Goal: Task Accomplishment & Management: Complete application form

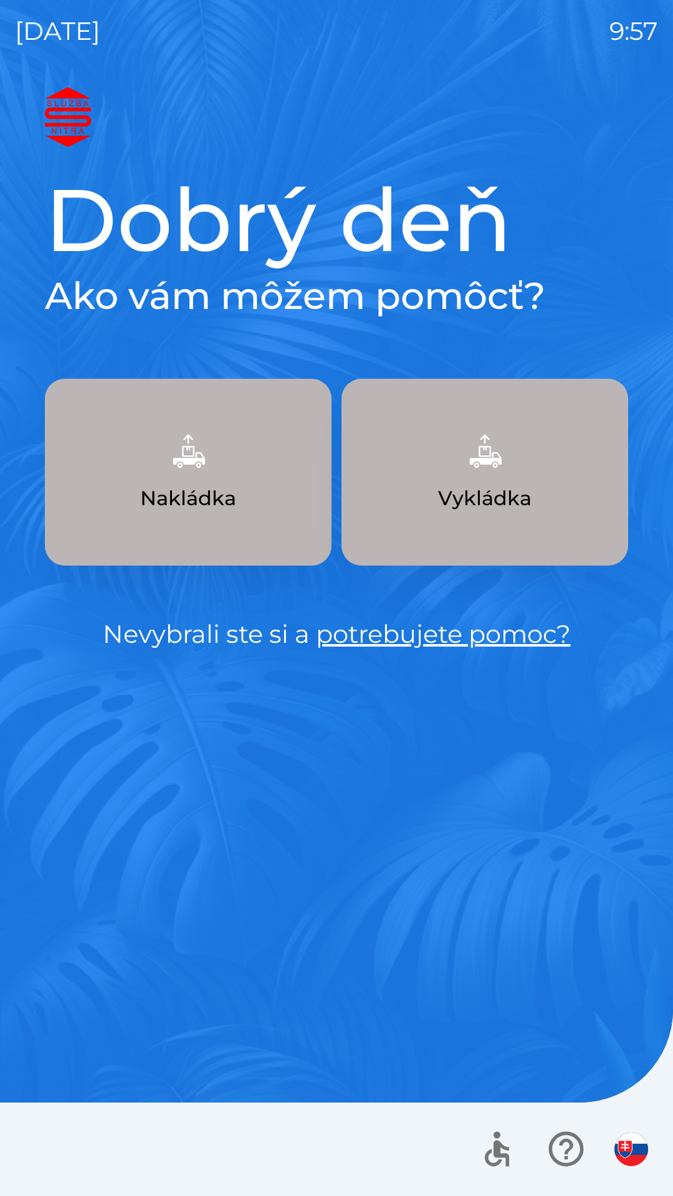
click at [451, 532] on button "Vykládka" at bounding box center [484, 472] width 286 height 187
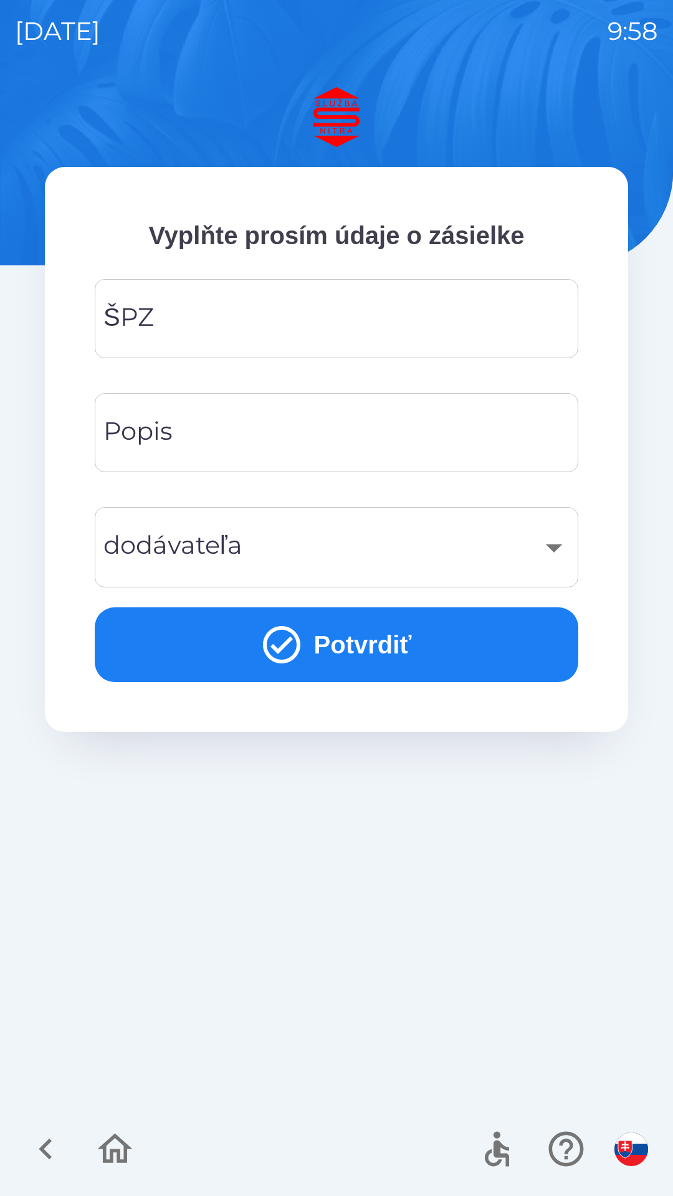
click at [50, 1134] on icon "button" at bounding box center [46, 1149] width 42 height 42
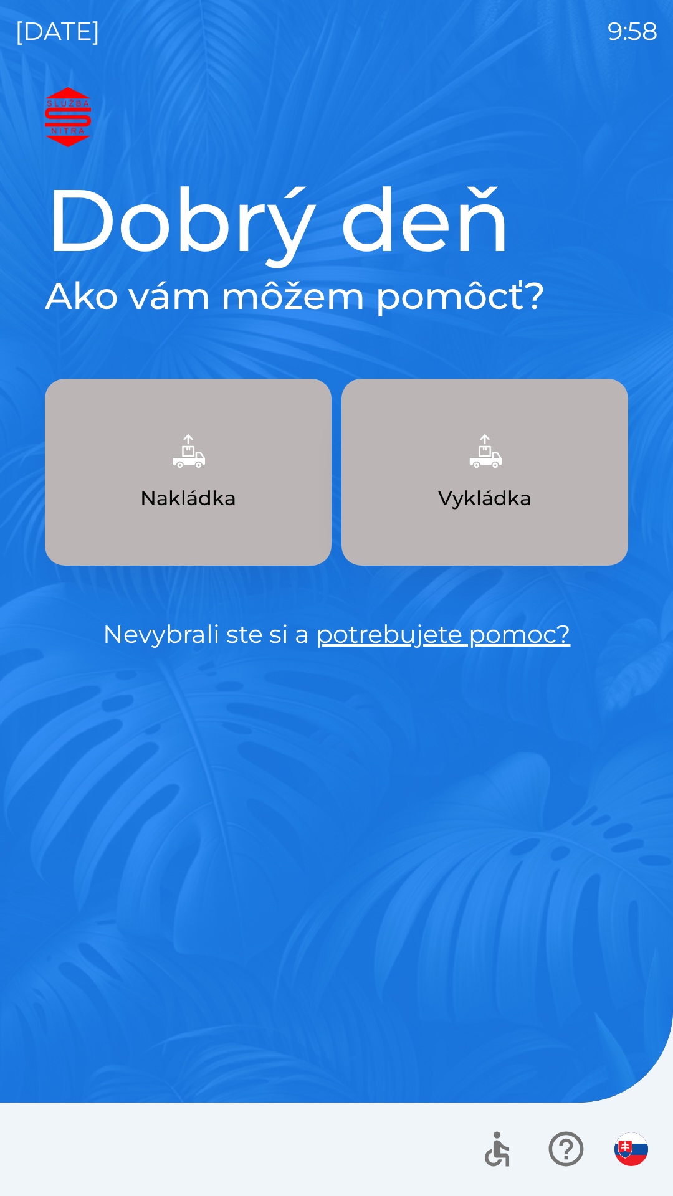
click at [275, 457] on button "Nakládka" at bounding box center [188, 472] width 286 height 187
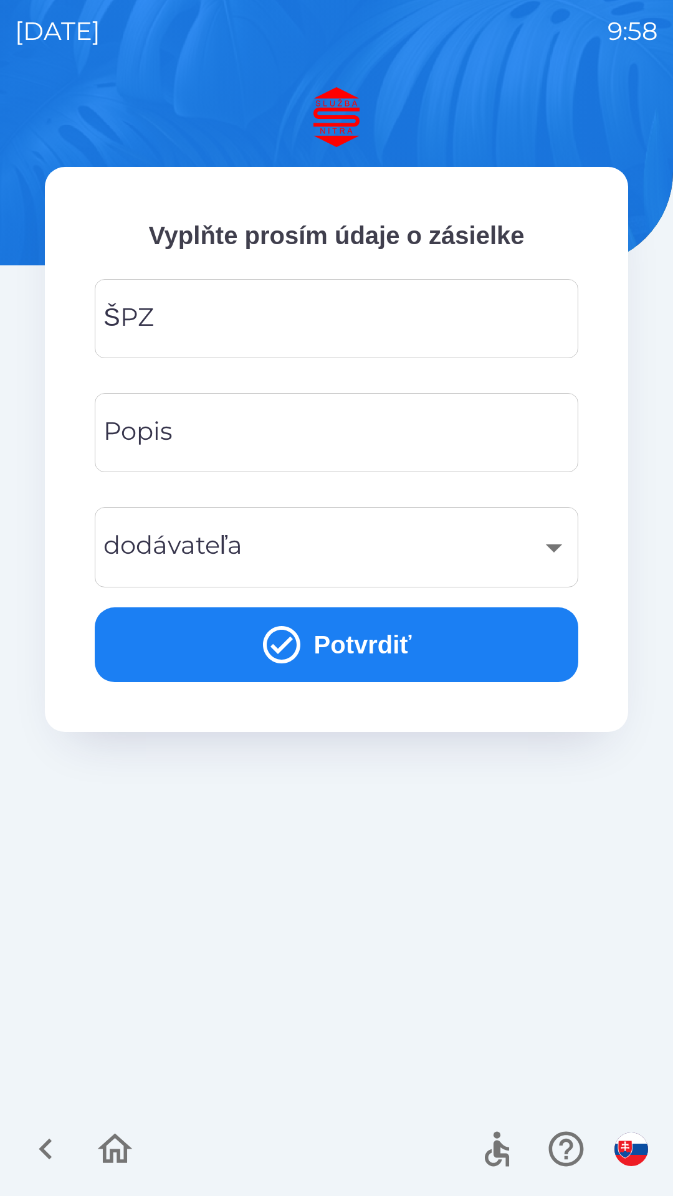
click at [336, 331] on input "ŠPZ" at bounding box center [336, 318] width 453 height 49
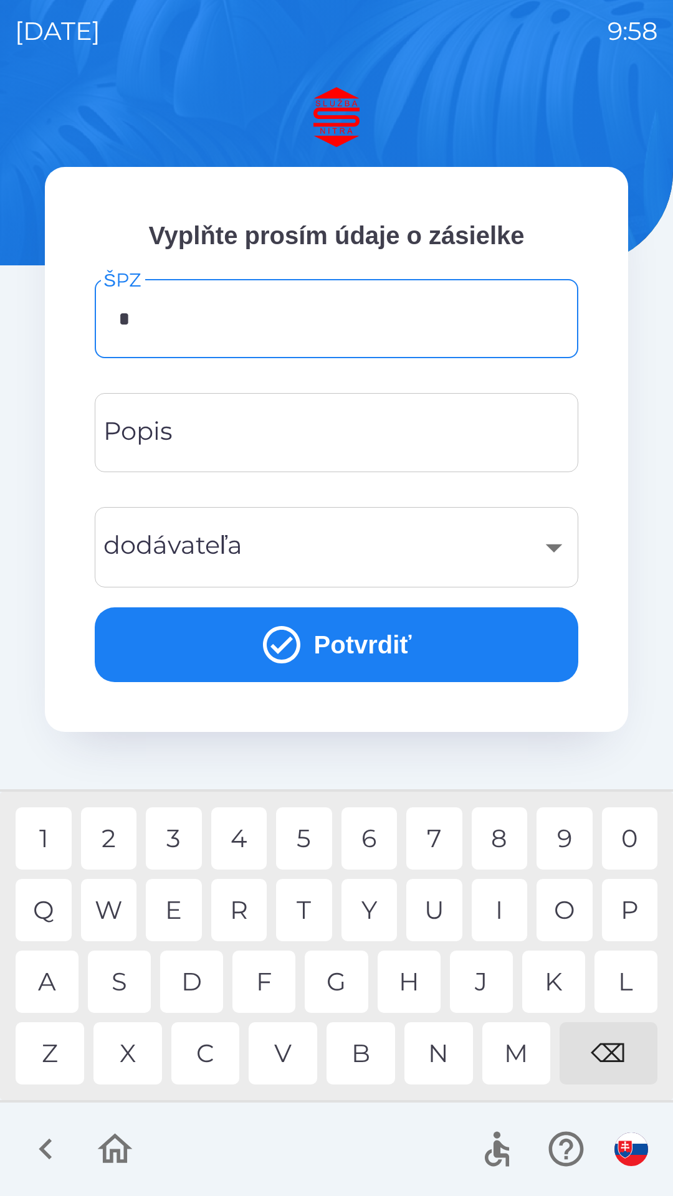
click at [631, 904] on div "P" at bounding box center [630, 910] width 56 height 62
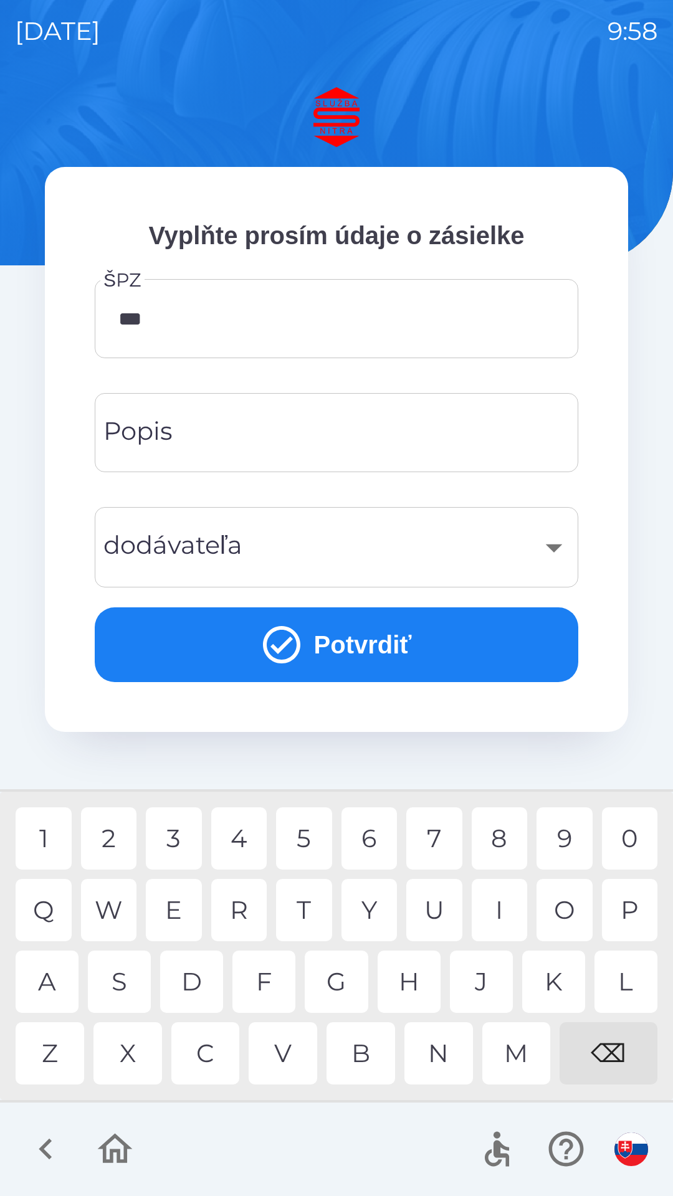
click at [186, 898] on div "E" at bounding box center [174, 910] width 56 height 62
click at [320, 1101] on hr at bounding box center [336, 1101] width 673 height 2
click at [569, 832] on div "9" at bounding box center [564, 838] width 56 height 62
type input "******"
click at [510, 832] on div "8" at bounding box center [499, 838] width 56 height 62
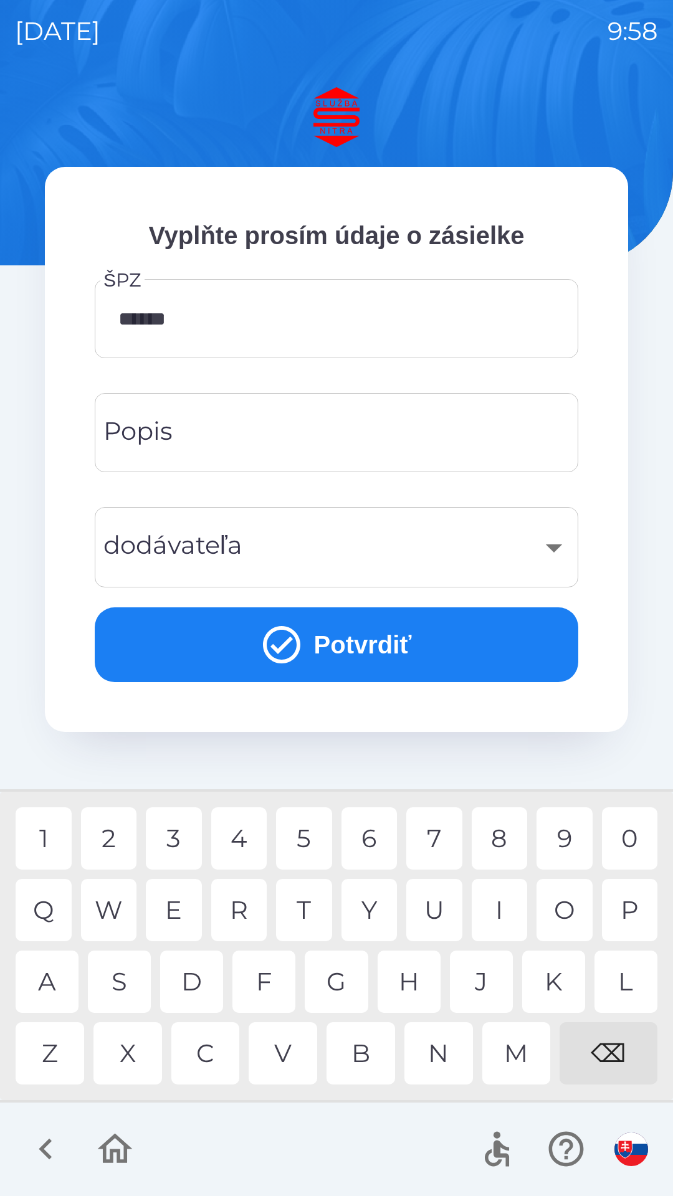
click at [334, 438] on input "Popis" at bounding box center [336, 432] width 453 height 49
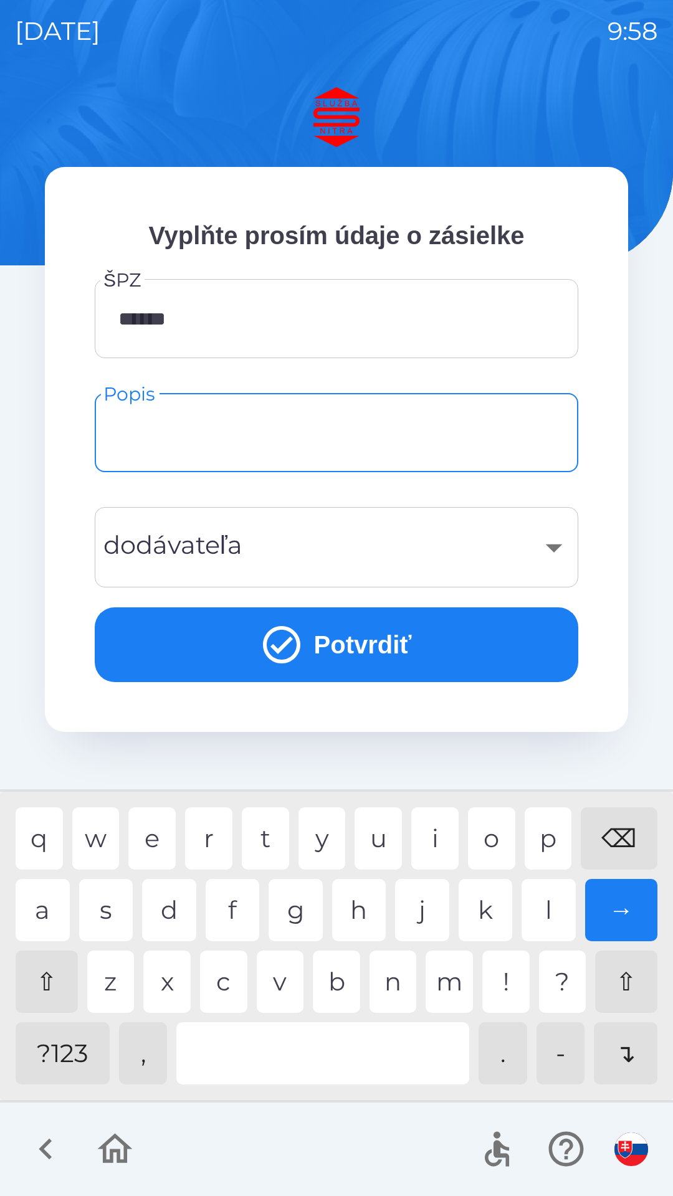
click at [407, 640] on button "Potvrdiť" at bounding box center [336, 644] width 483 height 75
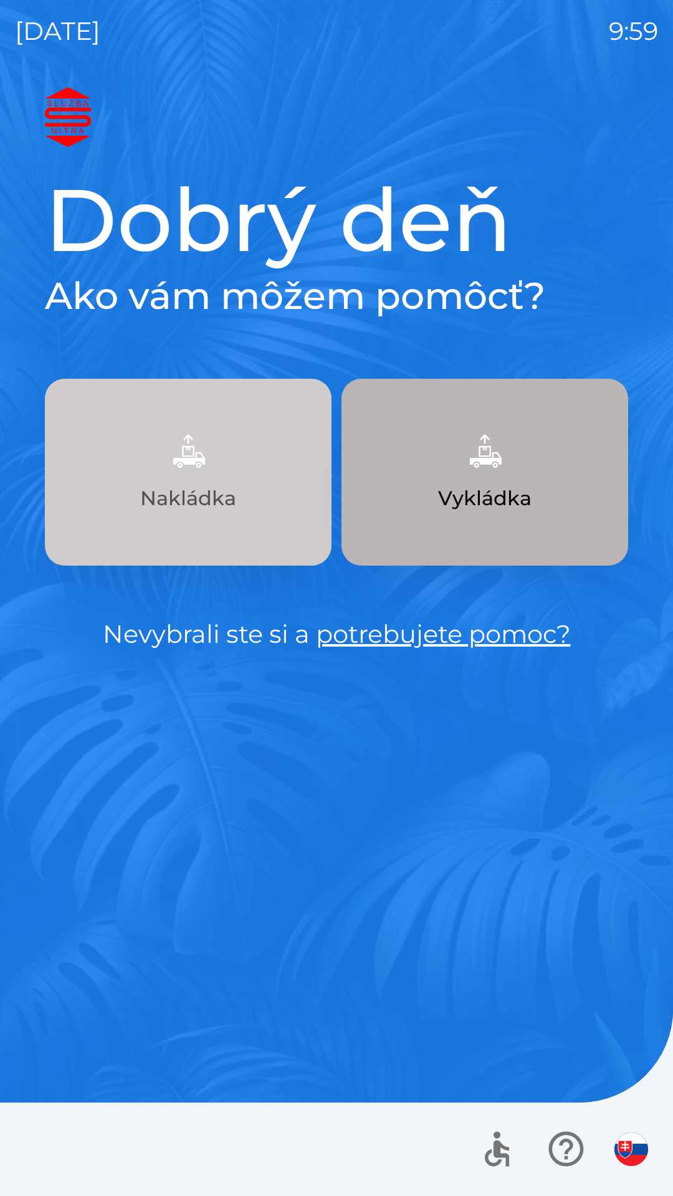
click at [225, 461] on button "Nakládka" at bounding box center [188, 472] width 286 height 187
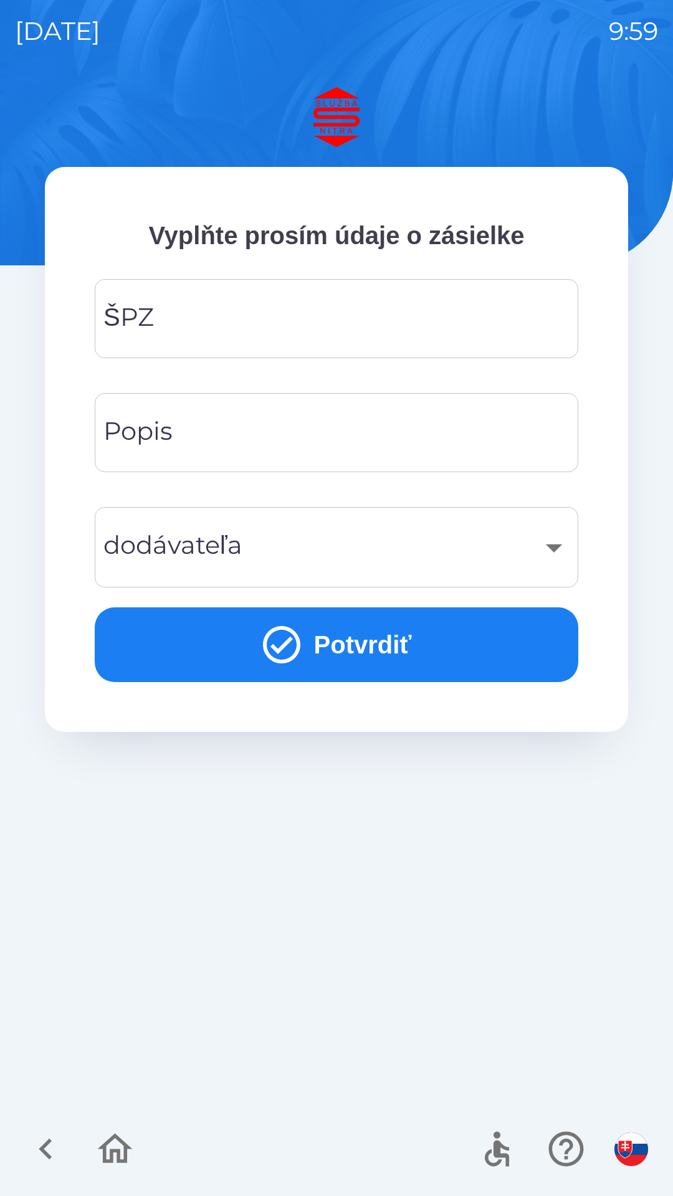
click at [272, 308] on input "ŠPZ" at bounding box center [336, 318] width 453 height 49
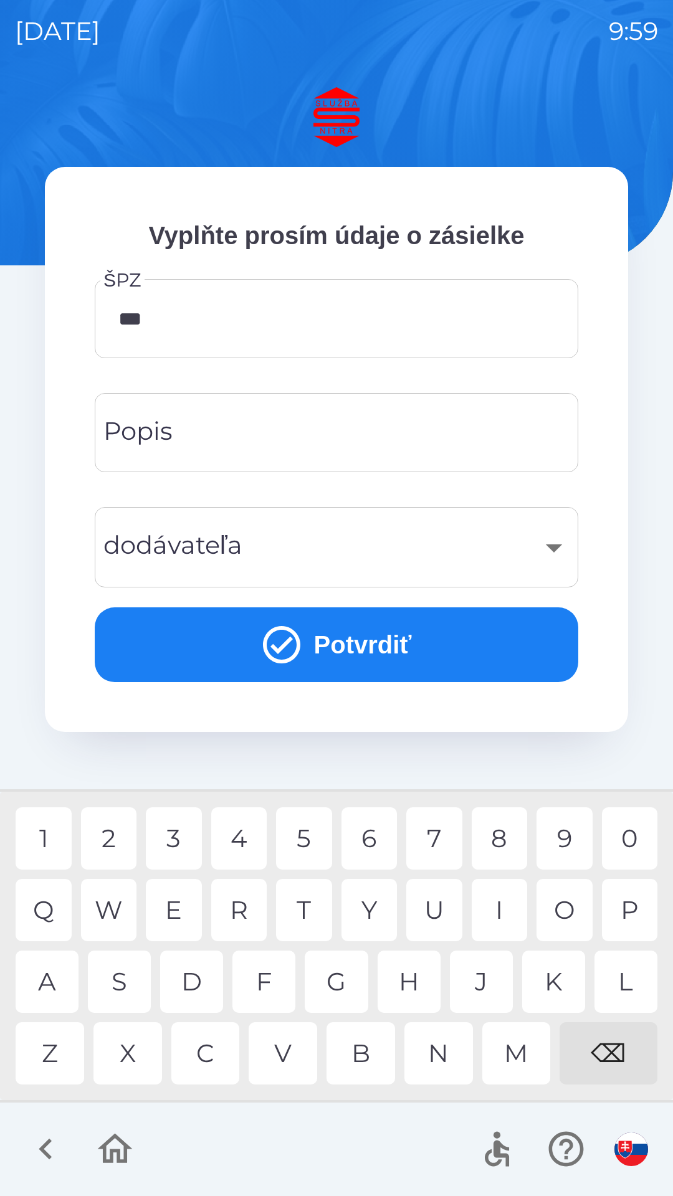
click at [171, 921] on div "E" at bounding box center [174, 910] width 56 height 62
click at [49, 834] on div "1" at bounding box center [44, 838] width 56 height 62
type input "******"
click at [517, 833] on div "8" at bounding box center [499, 838] width 56 height 62
click at [362, 419] on input "Popis" at bounding box center [336, 432] width 453 height 49
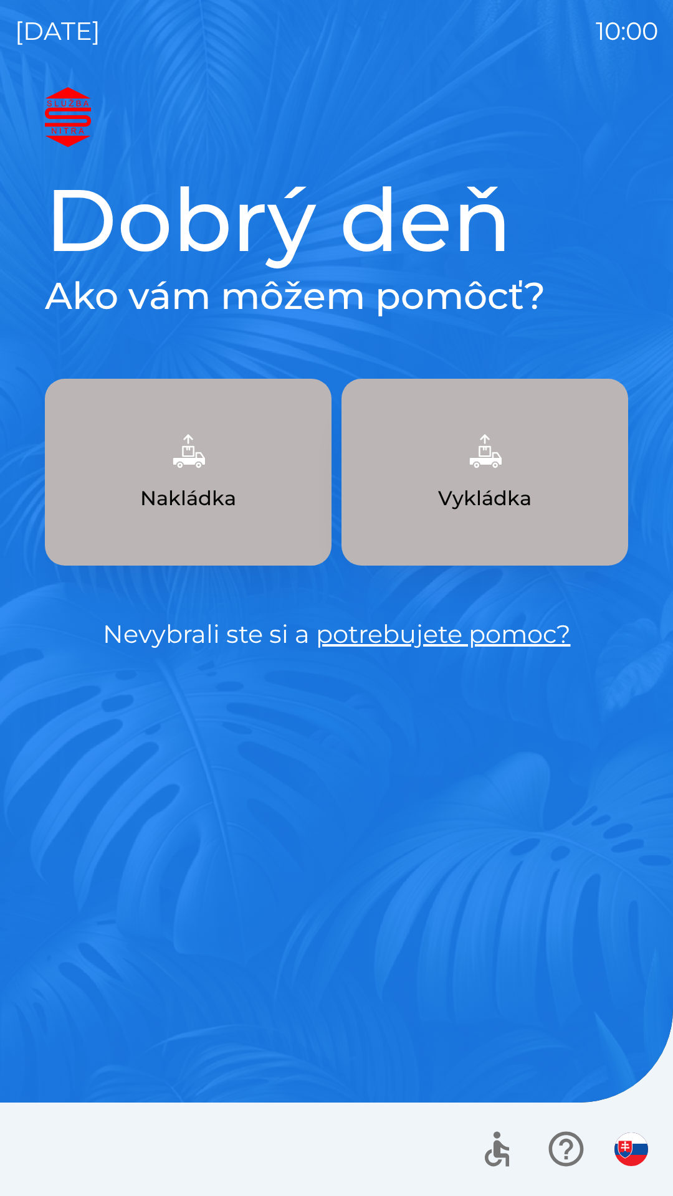
click at [238, 483] on button "Nakládka" at bounding box center [188, 472] width 286 height 187
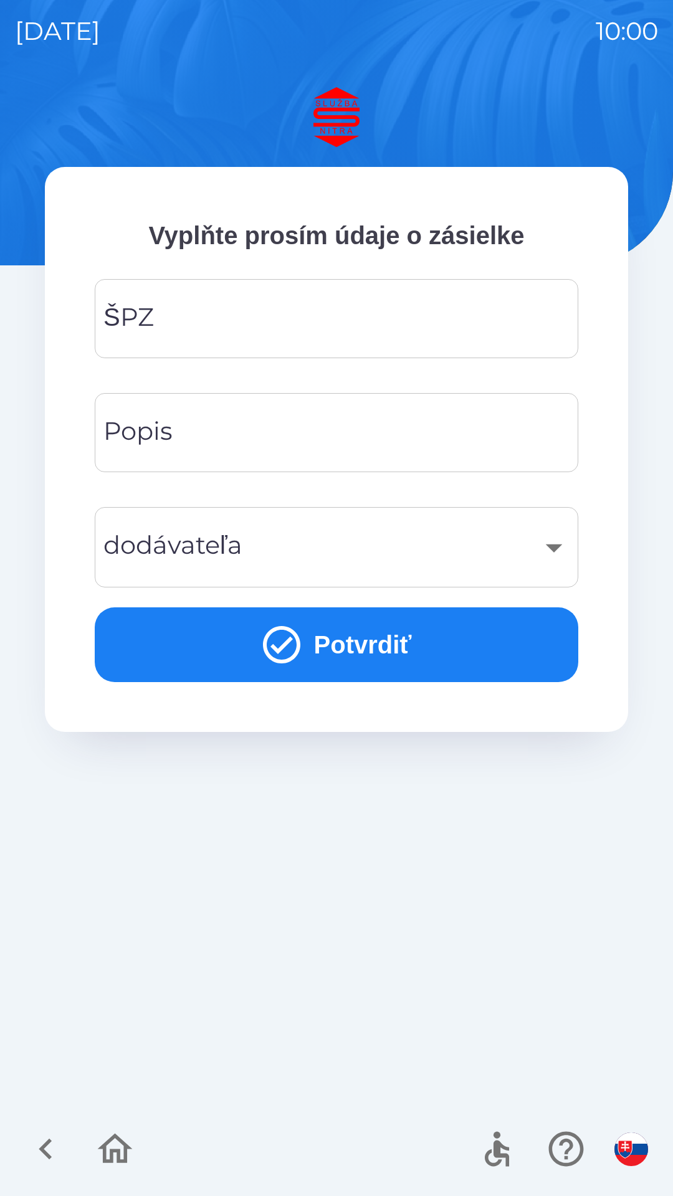
click at [296, 323] on input "ŠPZ" at bounding box center [336, 318] width 453 height 49
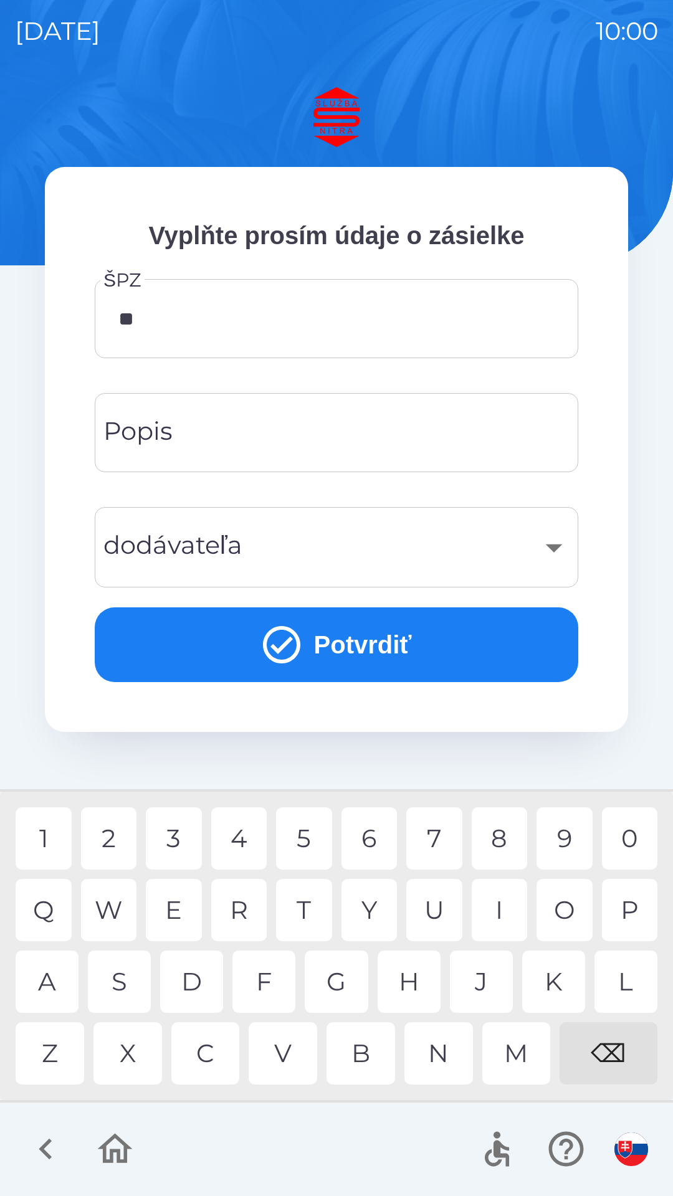
click at [127, 983] on div "S" at bounding box center [119, 981] width 63 height 62
click at [176, 918] on div "E" at bounding box center [174, 910] width 56 height 62
click at [50, 838] on div "1" at bounding box center [44, 838] width 56 height 62
click at [554, 838] on div "9" at bounding box center [564, 838] width 56 height 62
type input "******"
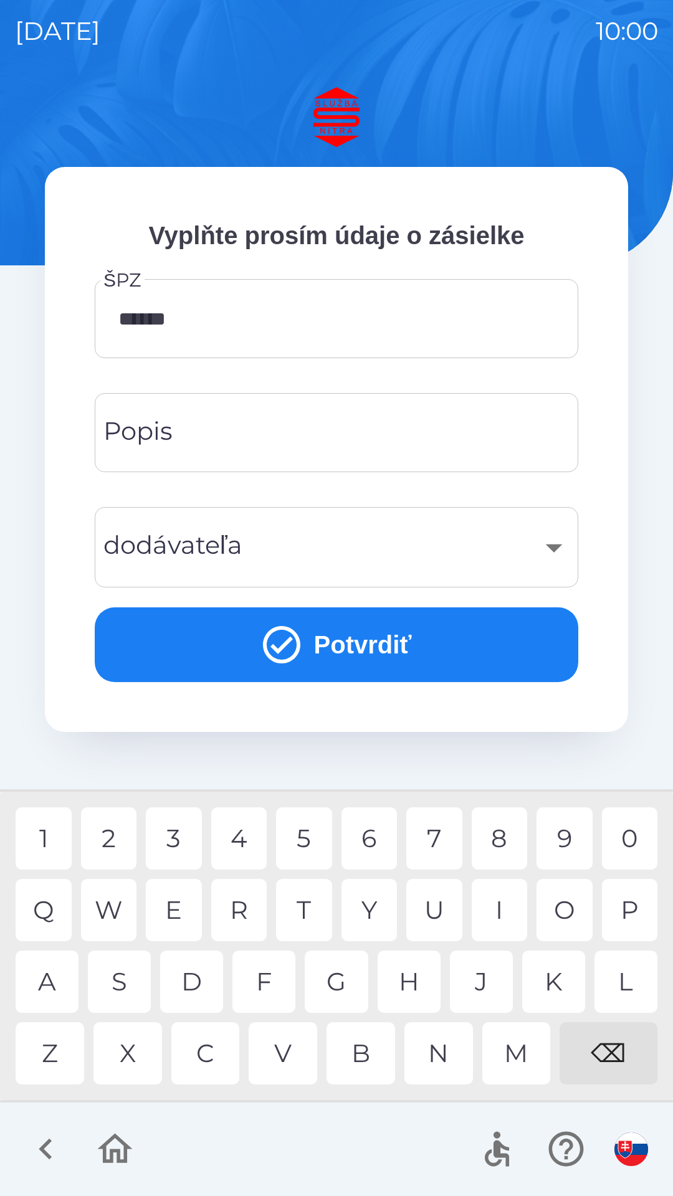
click at [273, 432] on input "Popis" at bounding box center [336, 432] width 453 height 49
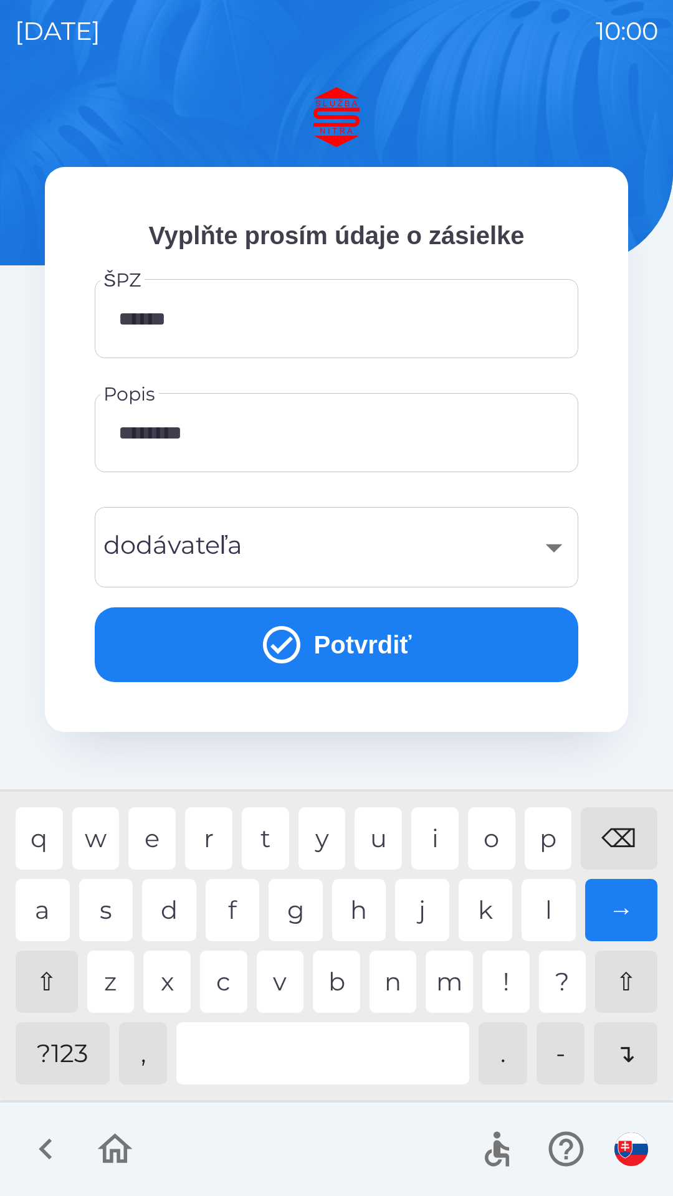
type input "*********"
click at [305, 550] on div "​" at bounding box center [336, 547] width 453 height 50
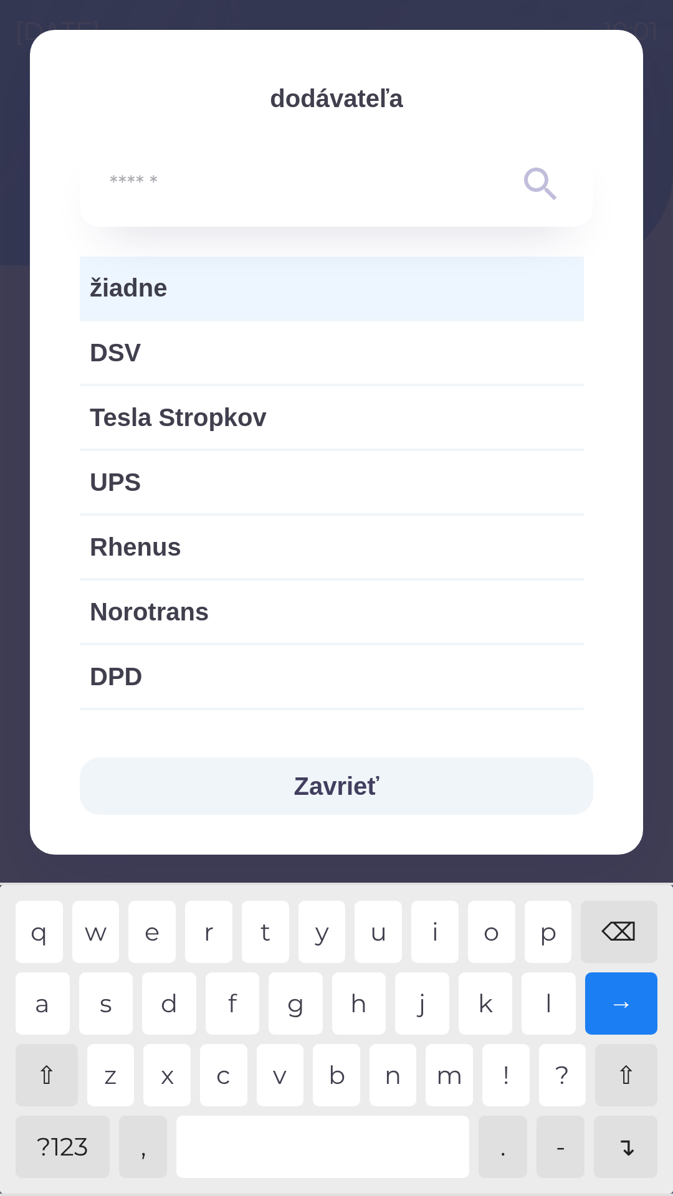
click at [417, 792] on button "Zavrieť" at bounding box center [336, 785] width 513 height 57
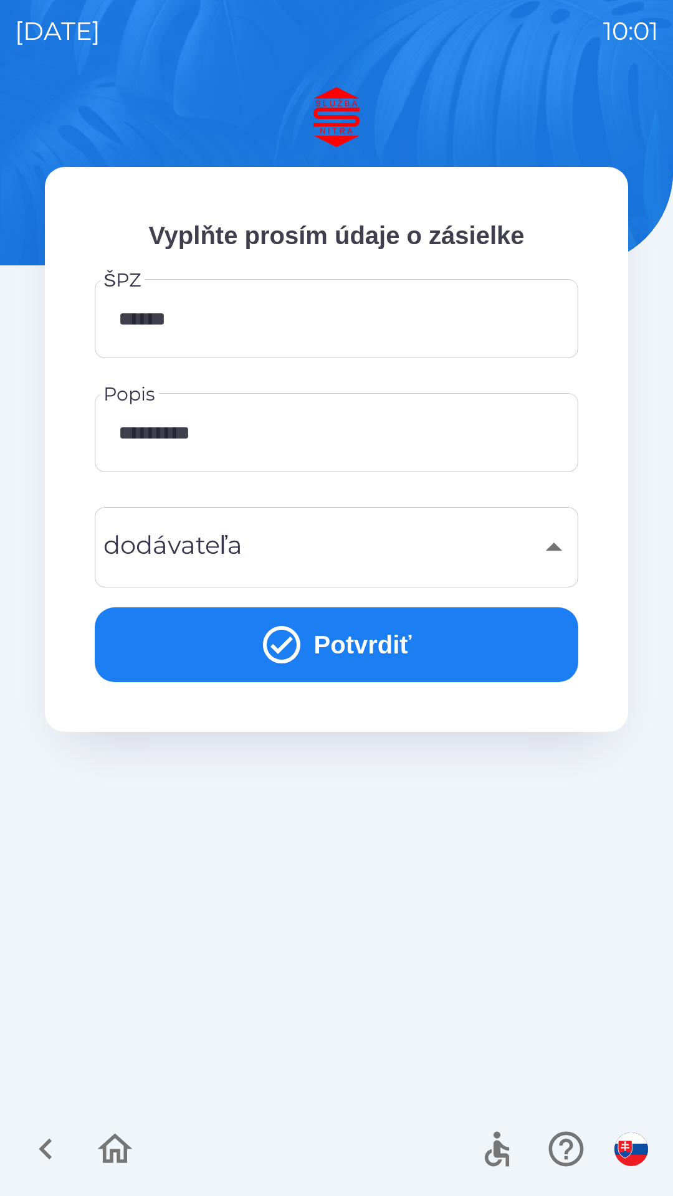
click at [368, 648] on button "Potvrdiť" at bounding box center [336, 644] width 483 height 75
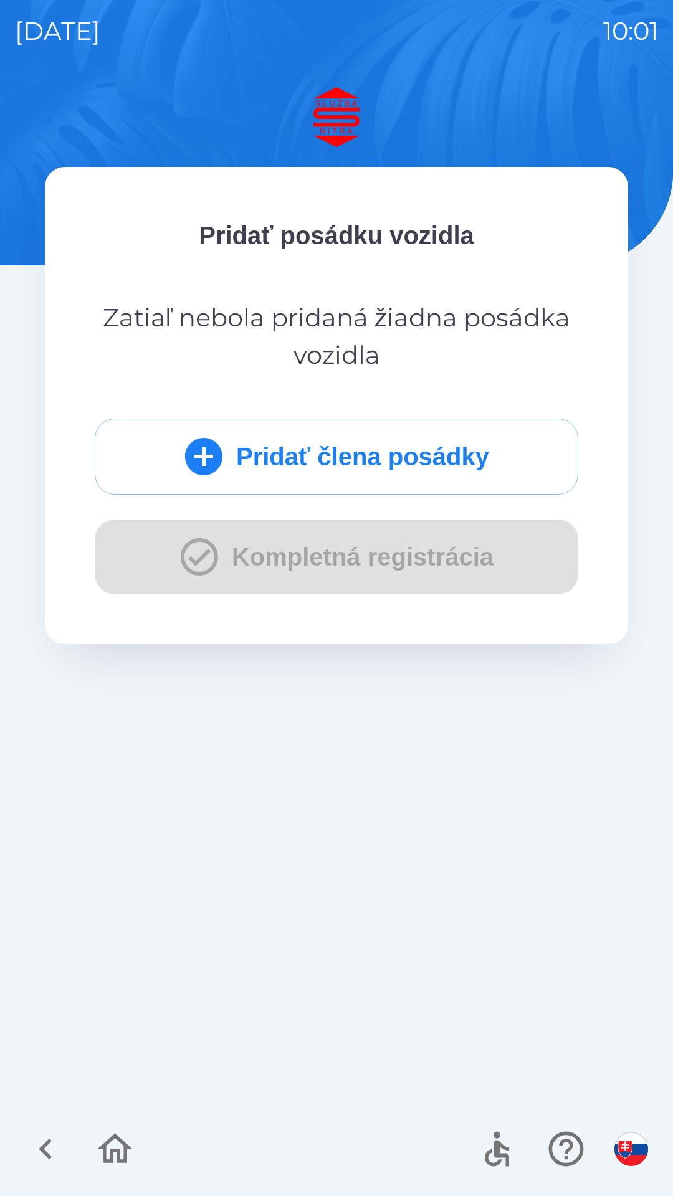
click at [446, 567] on div "Pridať člena posádky Kompletná registrácia" at bounding box center [336, 506] width 483 height 176
click at [456, 455] on button "Pridať člena posádky" at bounding box center [336, 456] width 483 height 76
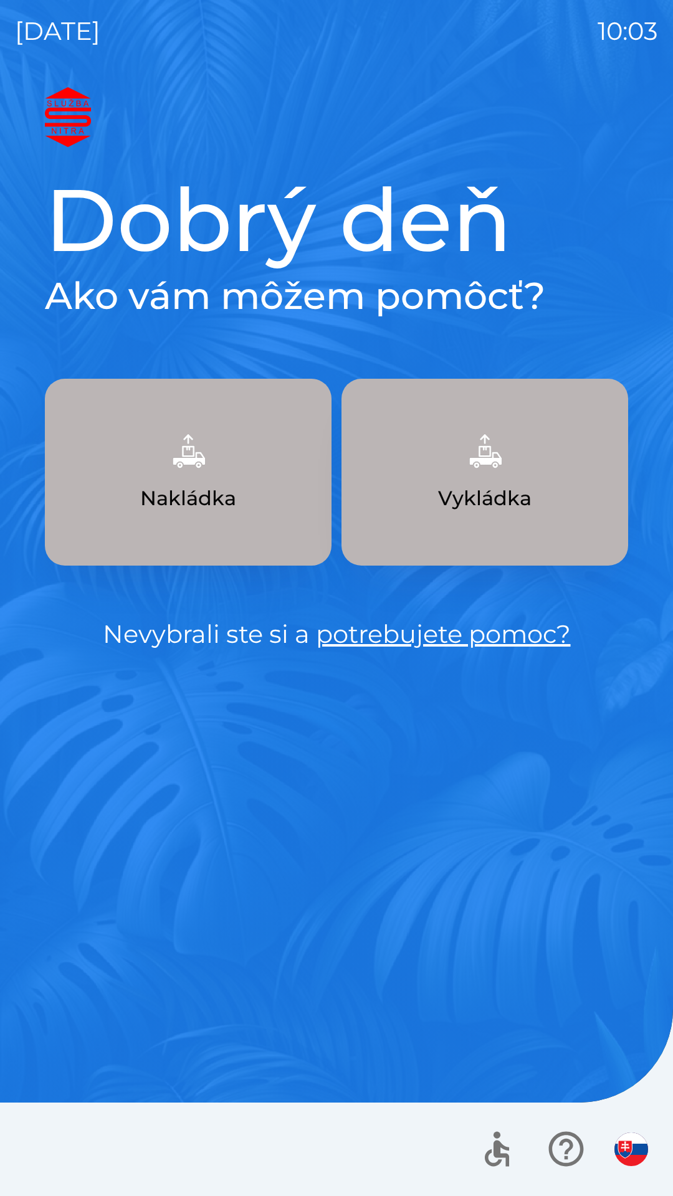
click at [522, 676] on div "Dobrý deň Ako vám môžem pomôcť? Nakládka Vykládka Nevybrali ste si a potrebujet…" at bounding box center [336, 641] width 643 height 1108
click at [506, 484] on p "Vykládka" at bounding box center [484, 498] width 93 height 30
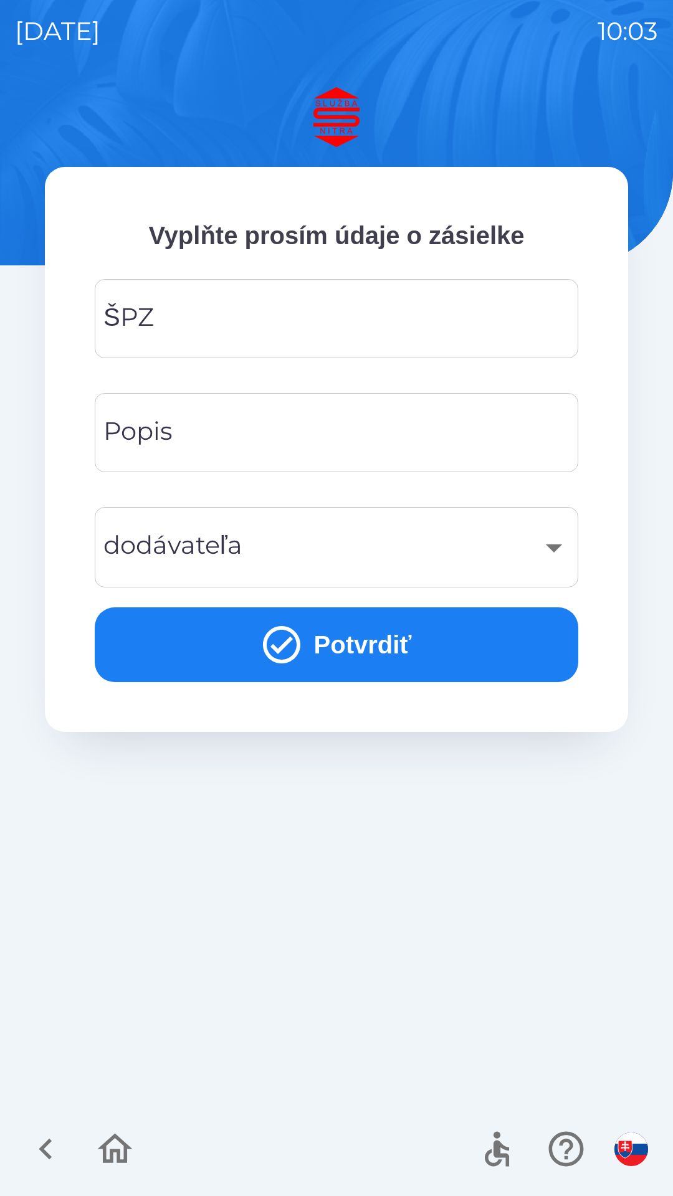
click at [170, 323] on input "ŠPZ" at bounding box center [336, 318] width 453 height 49
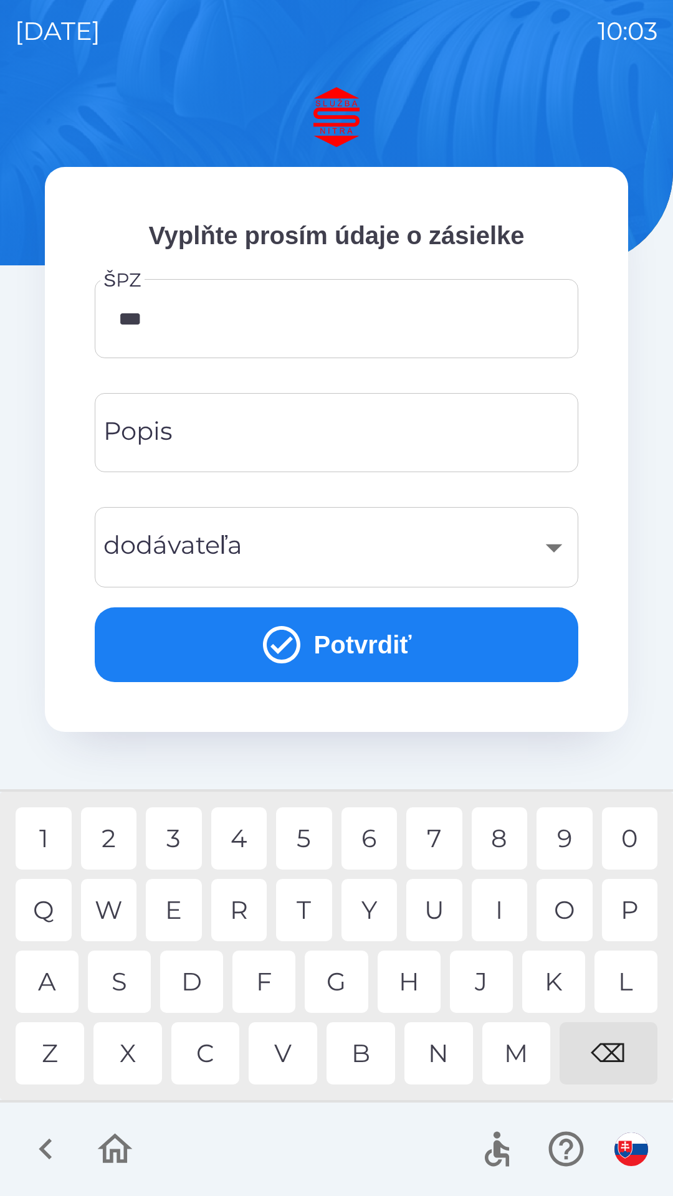
click at [246, 836] on div "4" at bounding box center [239, 838] width 56 height 62
click at [106, 838] on div "2" at bounding box center [109, 838] width 56 height 62
click at [405, 983] on div "H" at bounding box center [408, 981] width 63 height 62
type input "*******"
click at [196, 428] on input "Popis" at bounding box center [336, 432] width 453 height 49
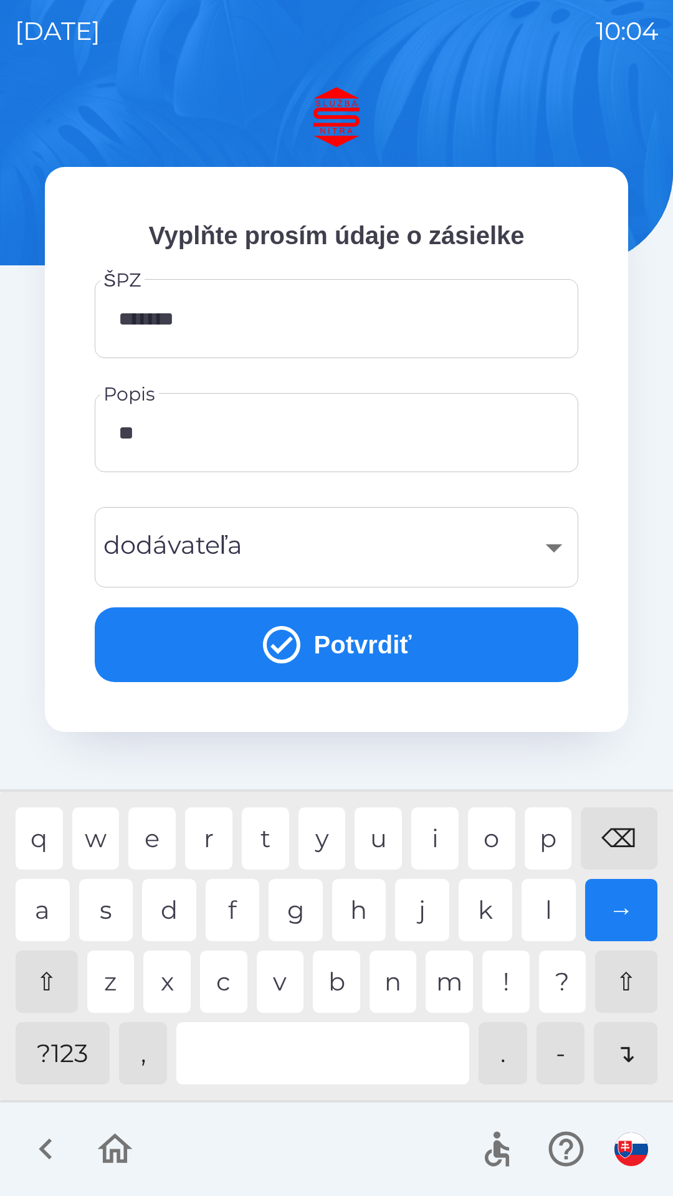
click at [45, 910] on div "a" at bounding box center [43, 910] width 54 height 62
click at [269, 836] on div "t" at bounding box center [265, 838] width 47 height 62
click at [389, 987] on div "n" at bounding box center [392, 981] width 47 height 62
type input "*******"
click at [130, 550] on div "​" at bounding box center [336, 547] width 453 height 50
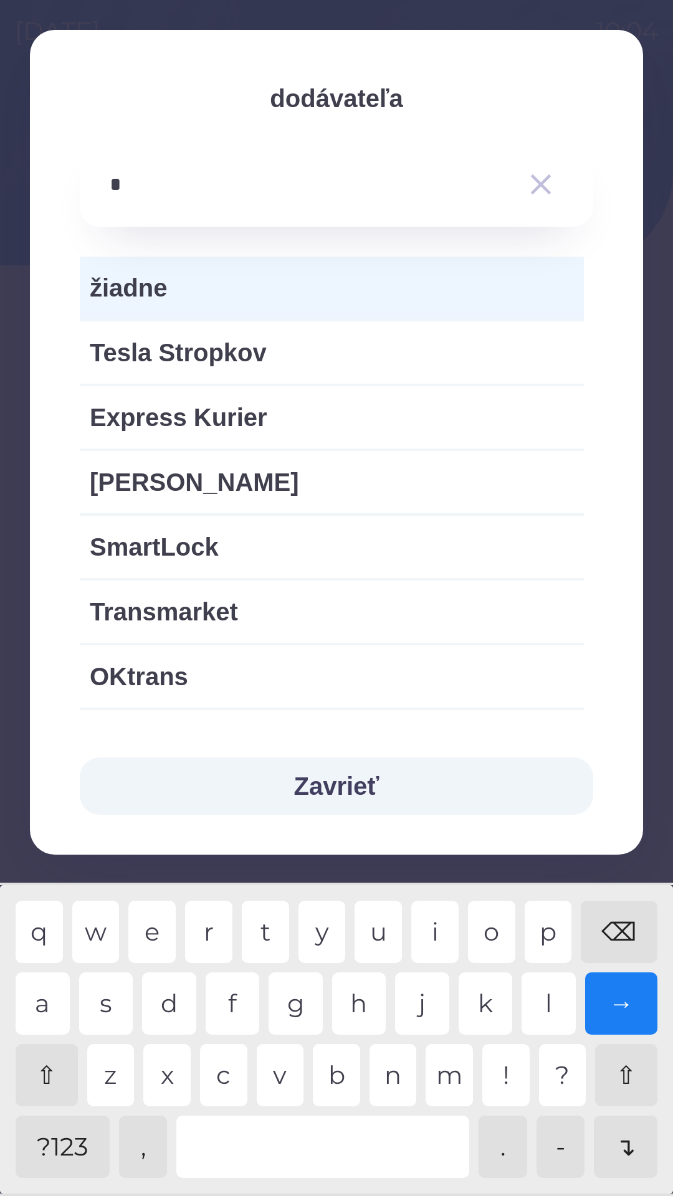
click at [485, 1003] on div "k" at bounding box center [485, 1003] width 54 height 62
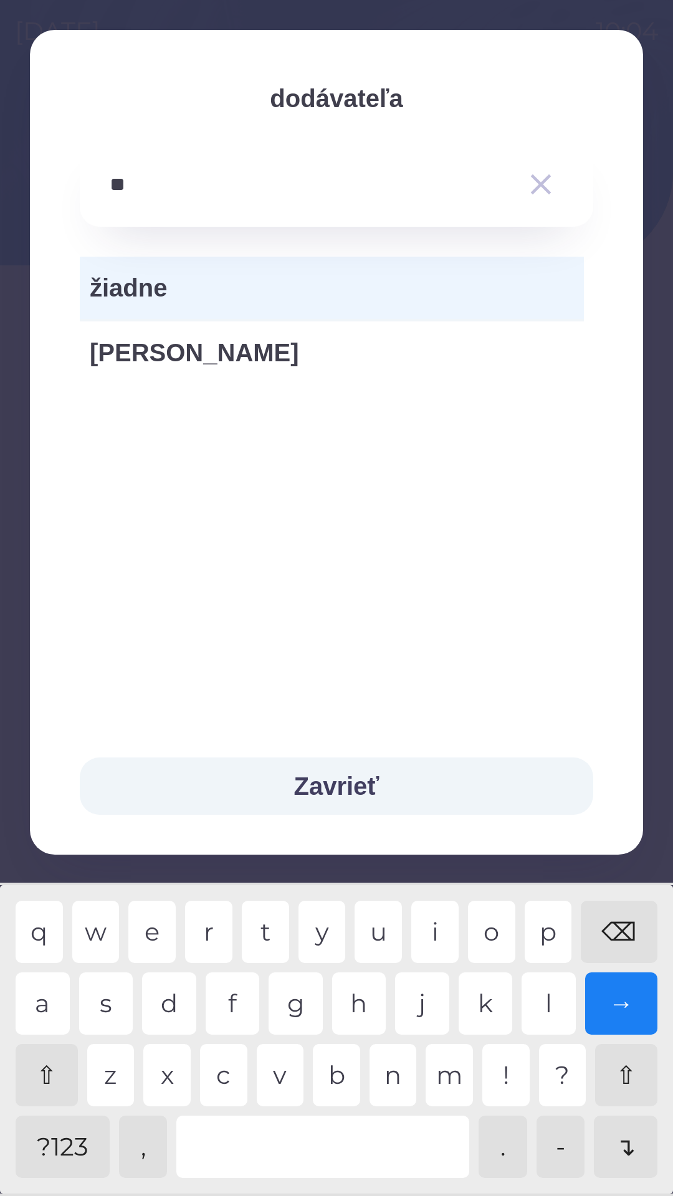
click at [43, 1000] on div "a" at bounding box center [43, 1003] width 54 height 62
click at [210, 930] on div "r" at bounding box center [208, 931] width 47 height 62
click at [268, 928] on div "t" at bounding box center [265, 931] width 47 height 62
click at [387, 1079] on div "n" at bounding box center [392, 1075] width 47 height 62
click at [501, 1159] on div "." at bounding box center [502, 1146] width 49 height 62
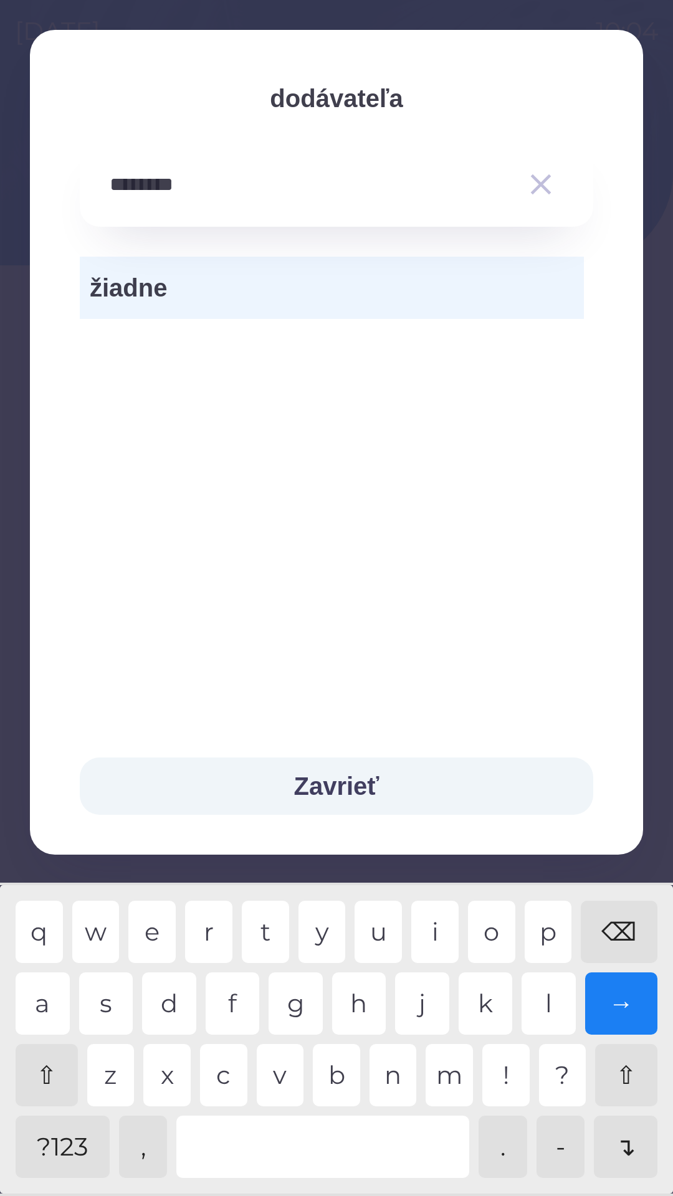
type input "*********"
click at [611, 994] on div "→" at bounding box center [621, 1003] width 73 height 62
click at [333, 783] on button "Zavrieť" at bounding box center [336, 785] width 513 height 57
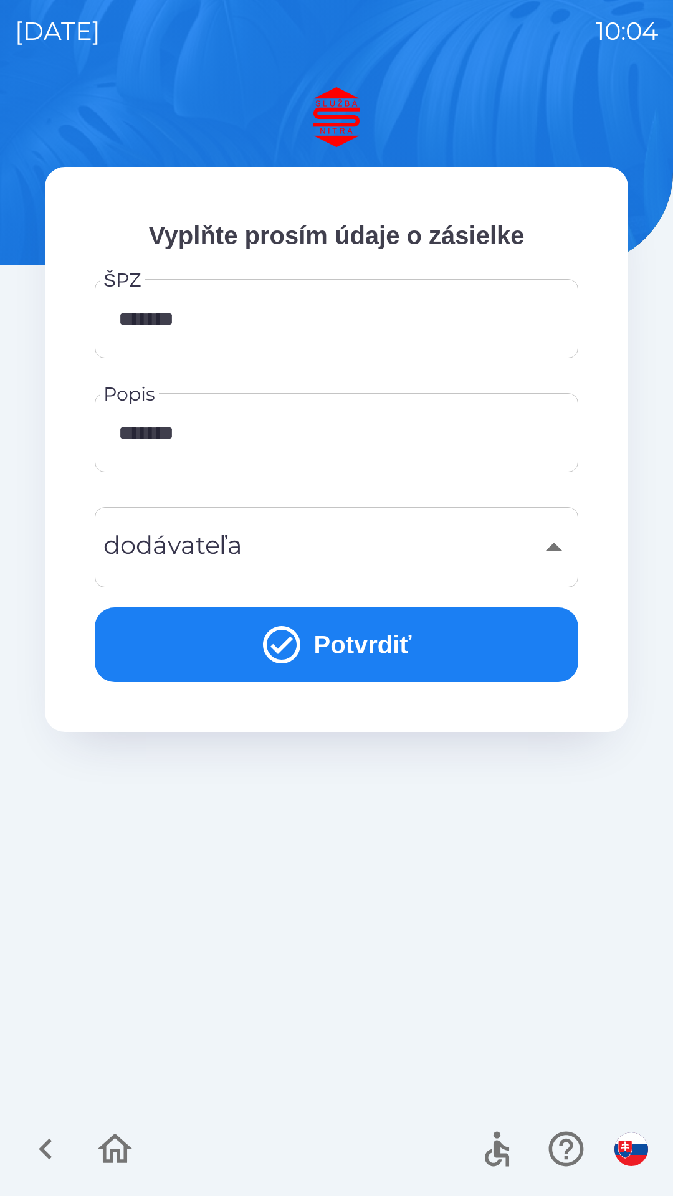
click at [331, 655] on button "Potvrdiť" at bounding box center [336, 644] width 483 height 75
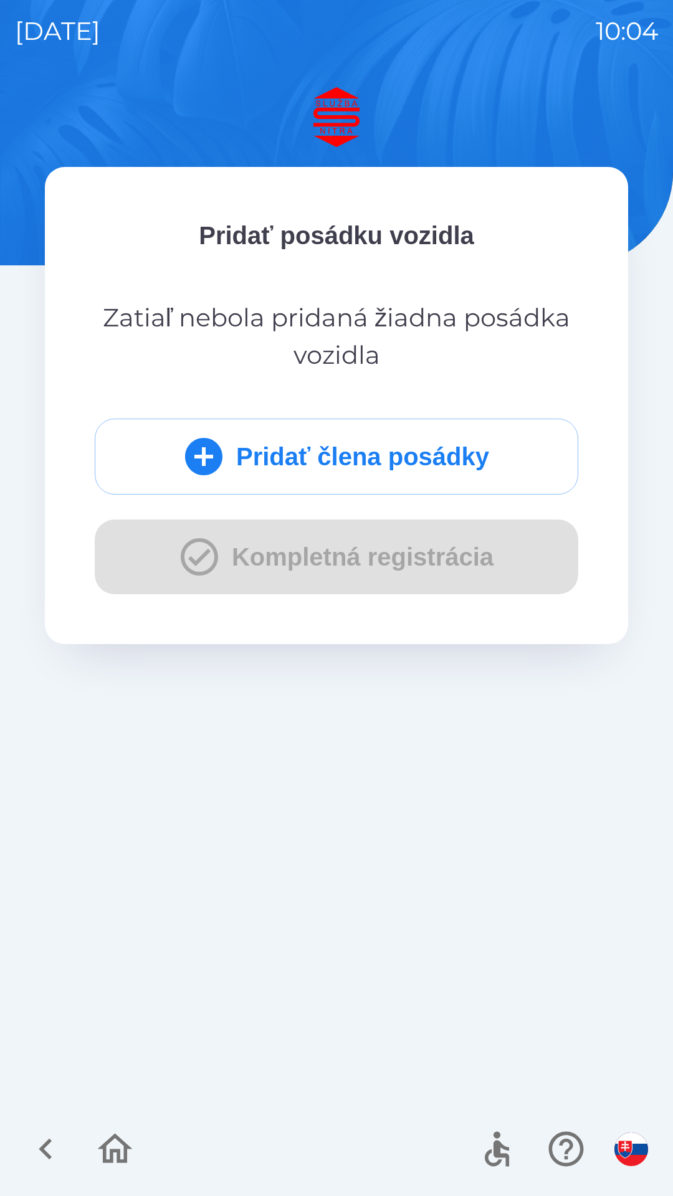
click at [199, 455] on icon "submit" at bounding box center [203, 456] width 45 height 45
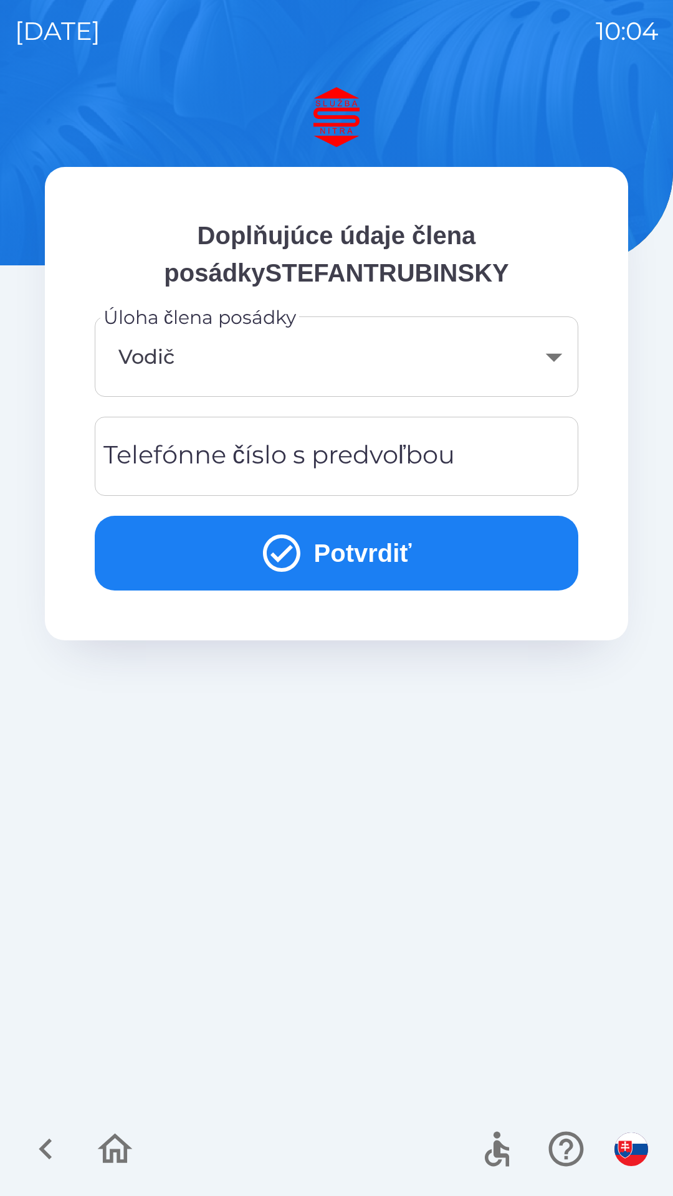
click at [366, 566] on button "Potvrdiť" at bounding box center [336, 553] width 483 height 75
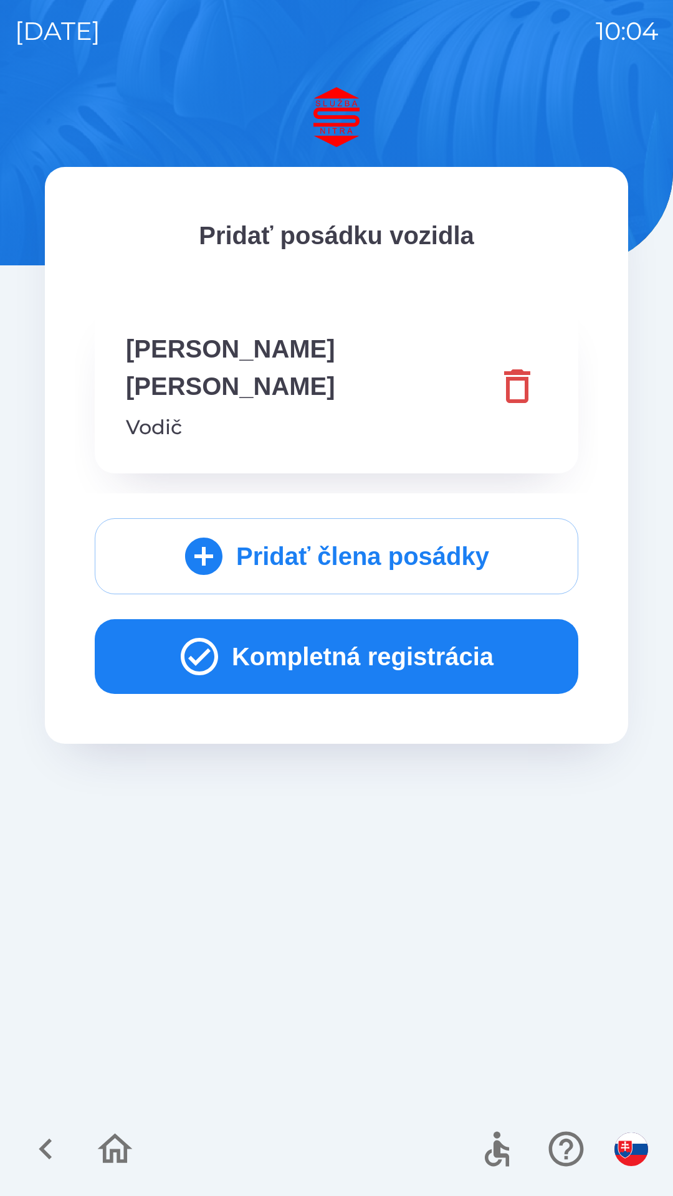
click at [356, 619] on button "Kompletná registrácia" at bounding box center [336, 656] width 483 height 75
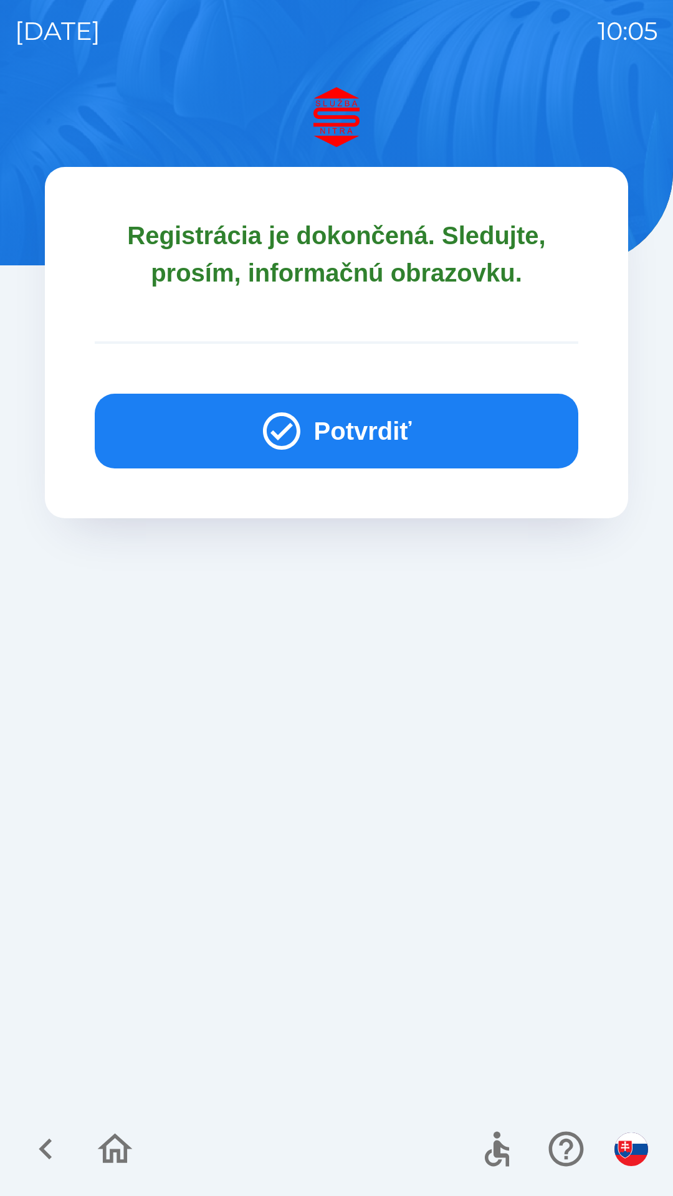
click at [344, 442] on button "Potvrdiť" at bounding box center [336, 431] width 483 height 75
